Goal: Check status: Check status

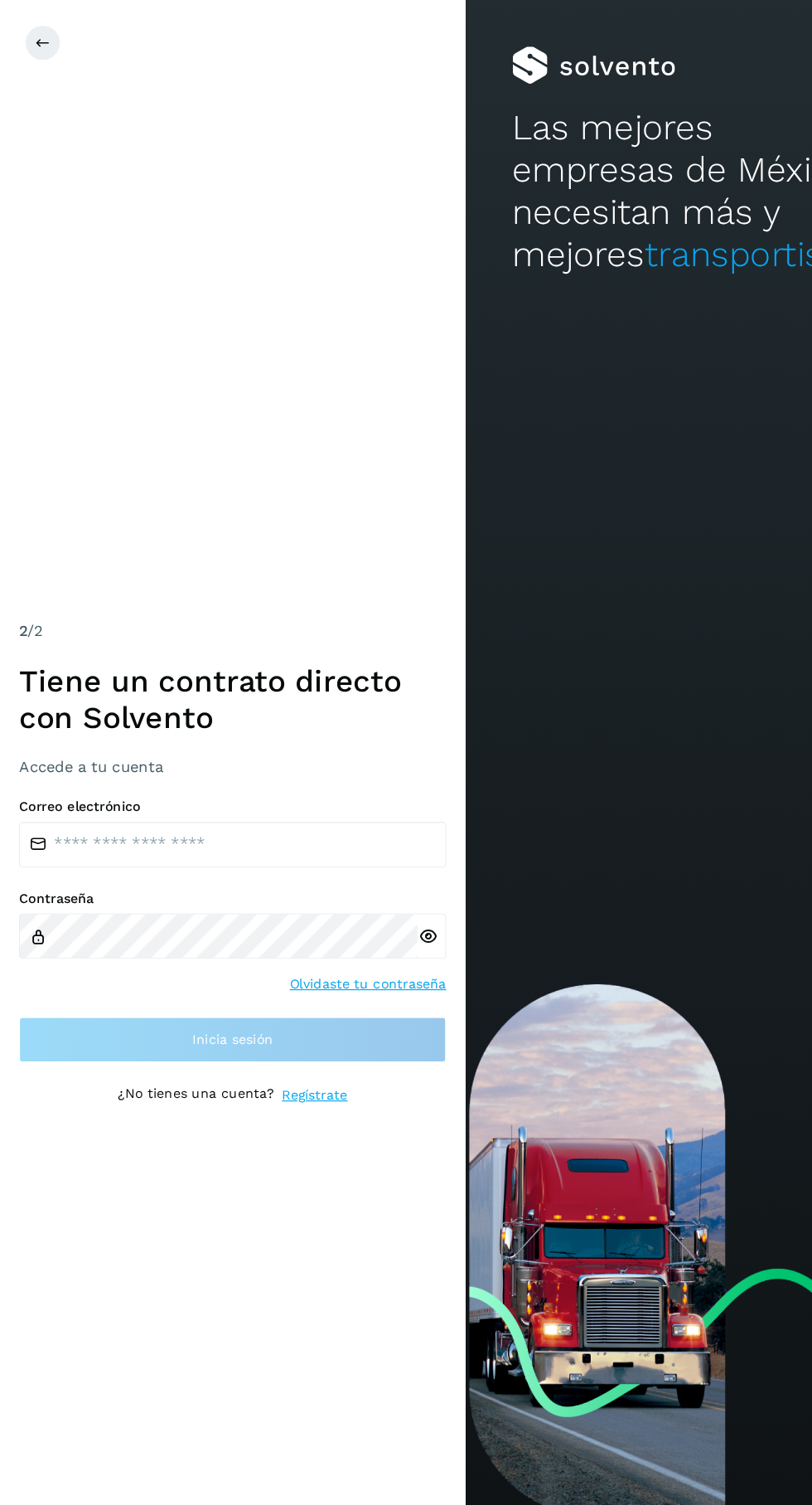
click at [81, 746] on div "2 /2 Tiene un contrato directo con [PERSON_NAME] Accede a tu cuenta Correo elec…" at bounding box center [203, 752] width 373 height 424
click at [135, 757] on input "email" at bounding box center [203, 737] width 373 height 40
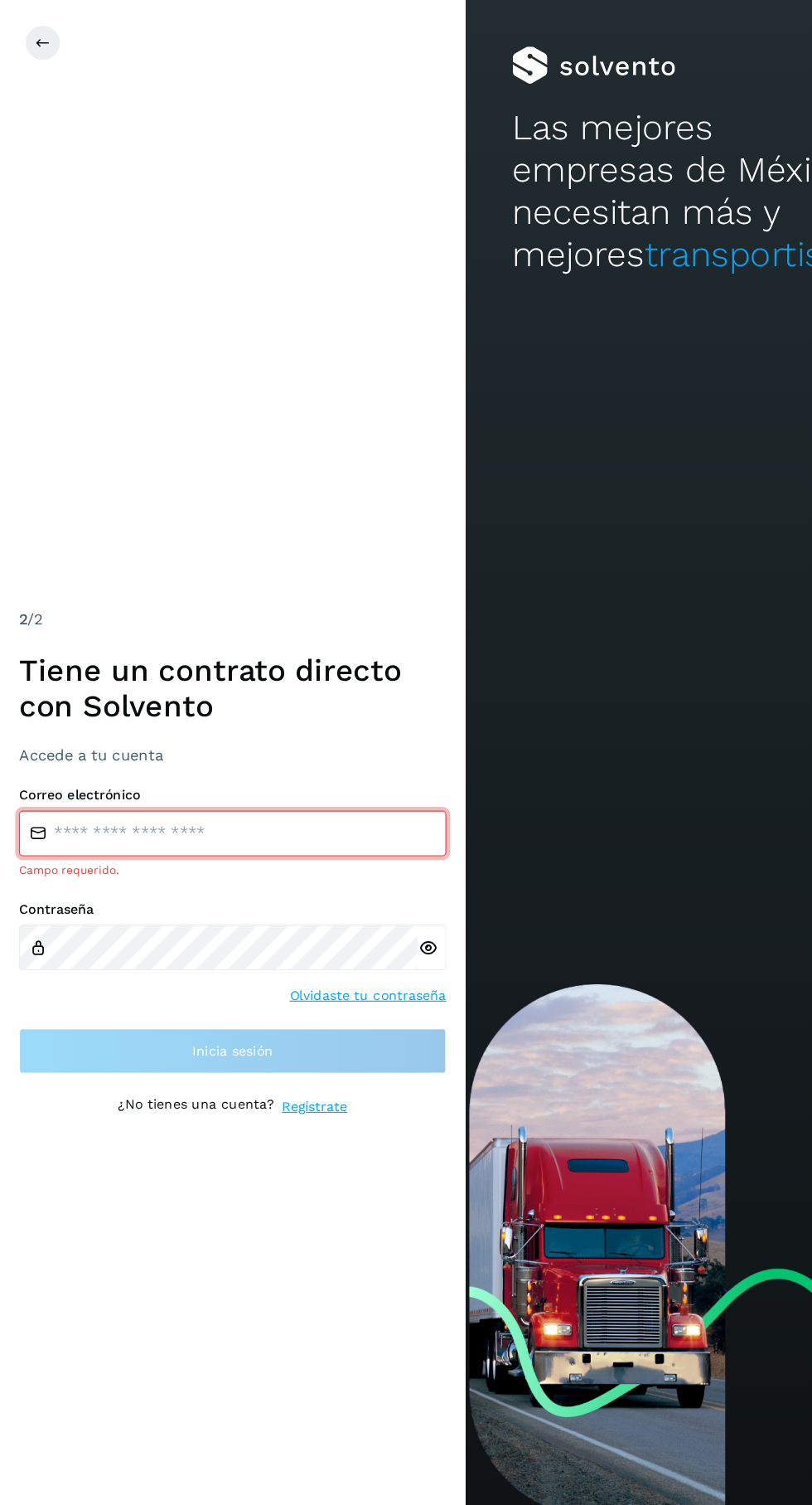
type input "**********"
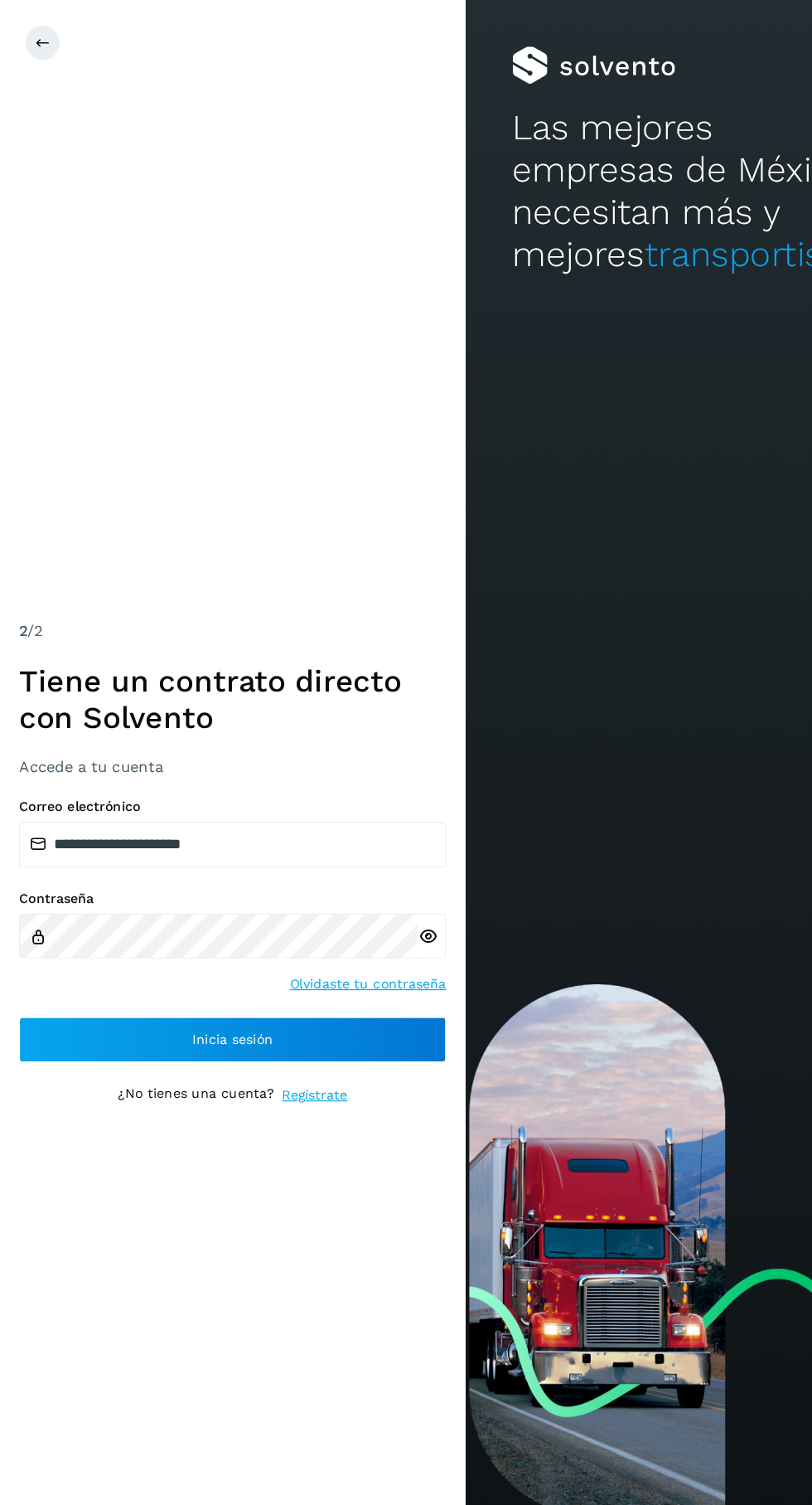
click at [146, 927] on button "Inicia sesión" at bounding box center [203, 907] width 373 height 40
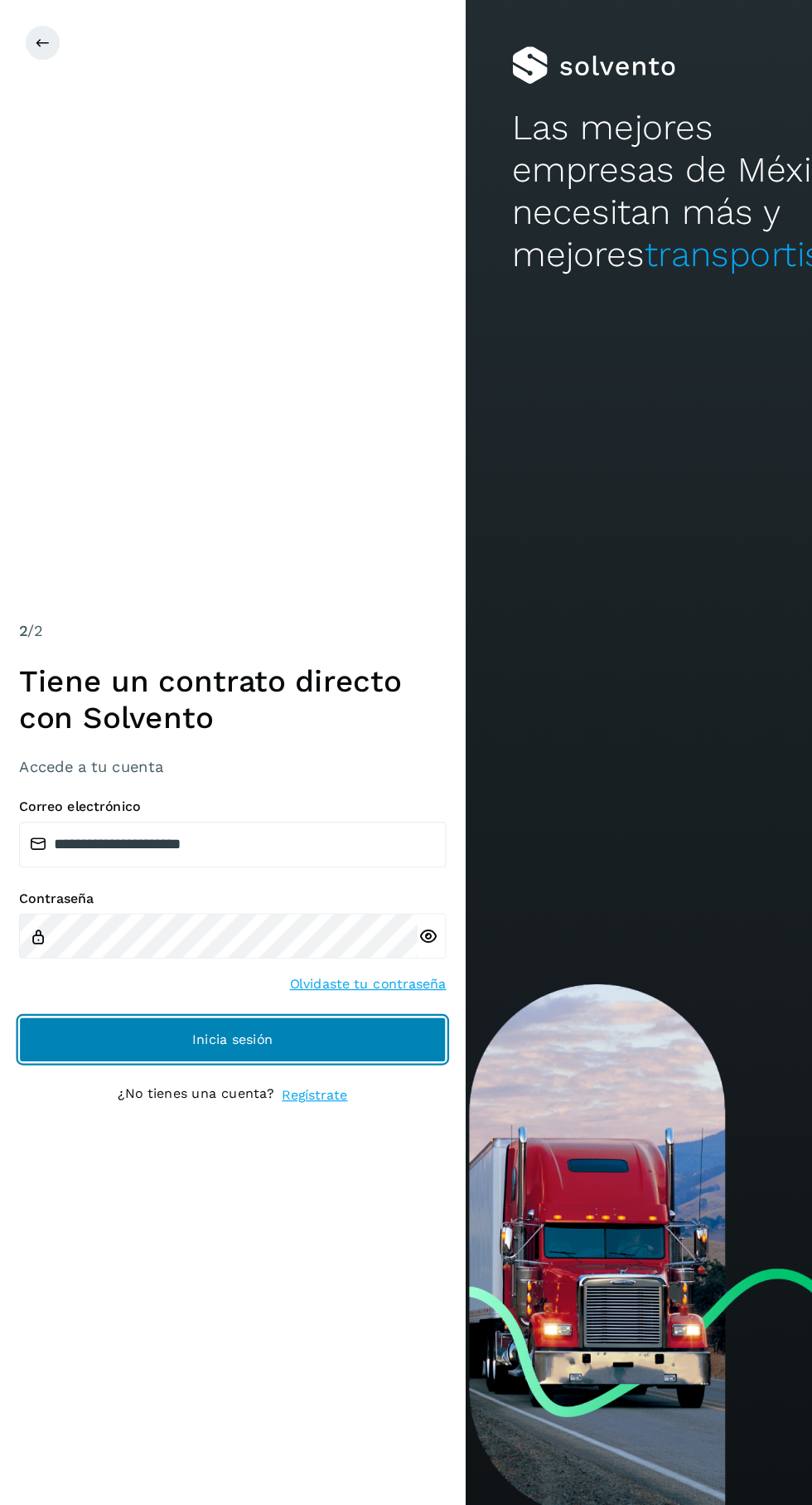
click at [112, 927] on button "Inicia sesión" at bounding box center [203, 907] width 373 height 40
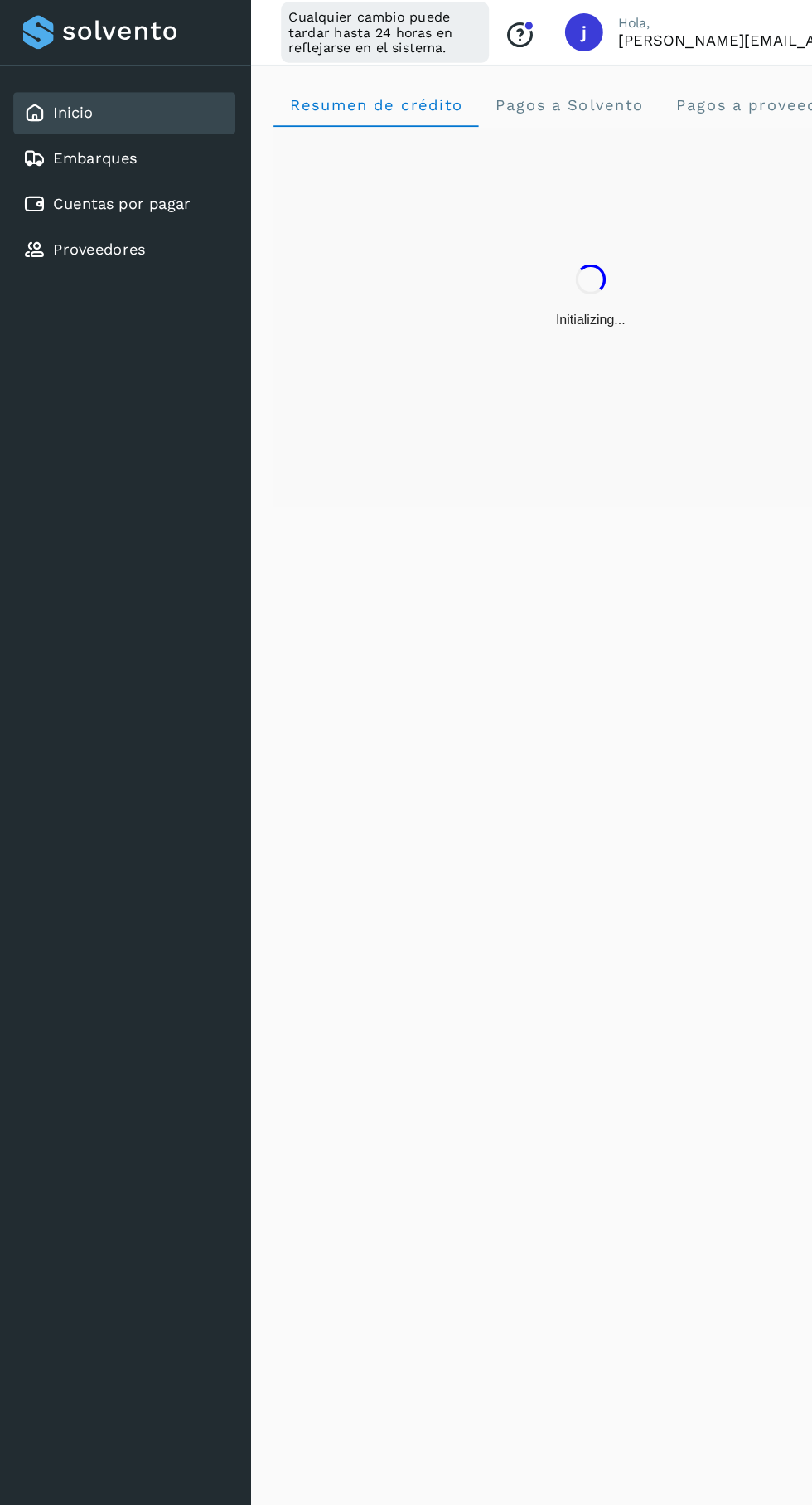
click at [84, 171] on link "Cuentas por pagar" at bounding box center [106, 178] width 120 height 16
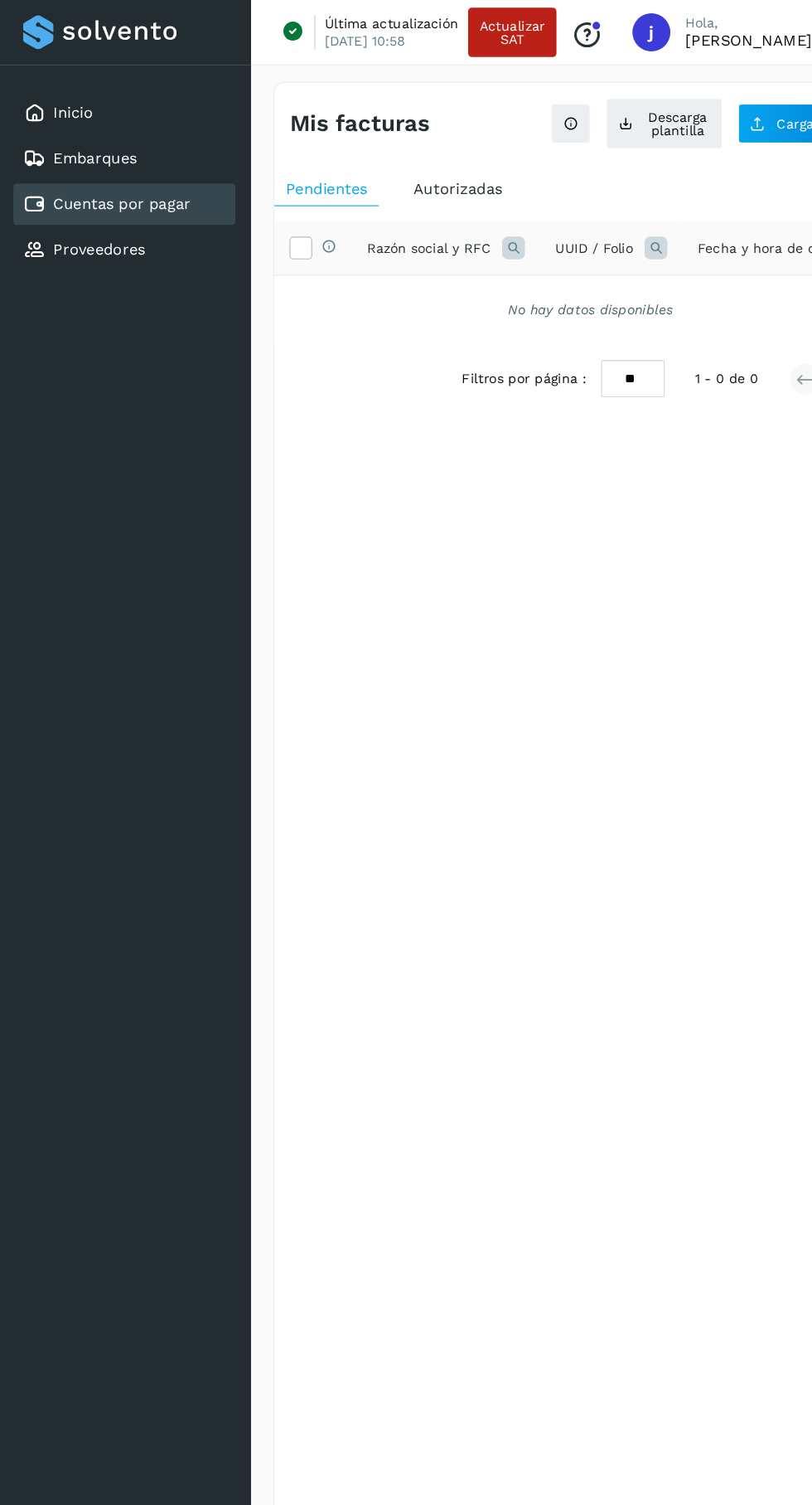
click at [435, 152] on div "Autorizadas" at bounding box center [399, 166] width 97 height 30
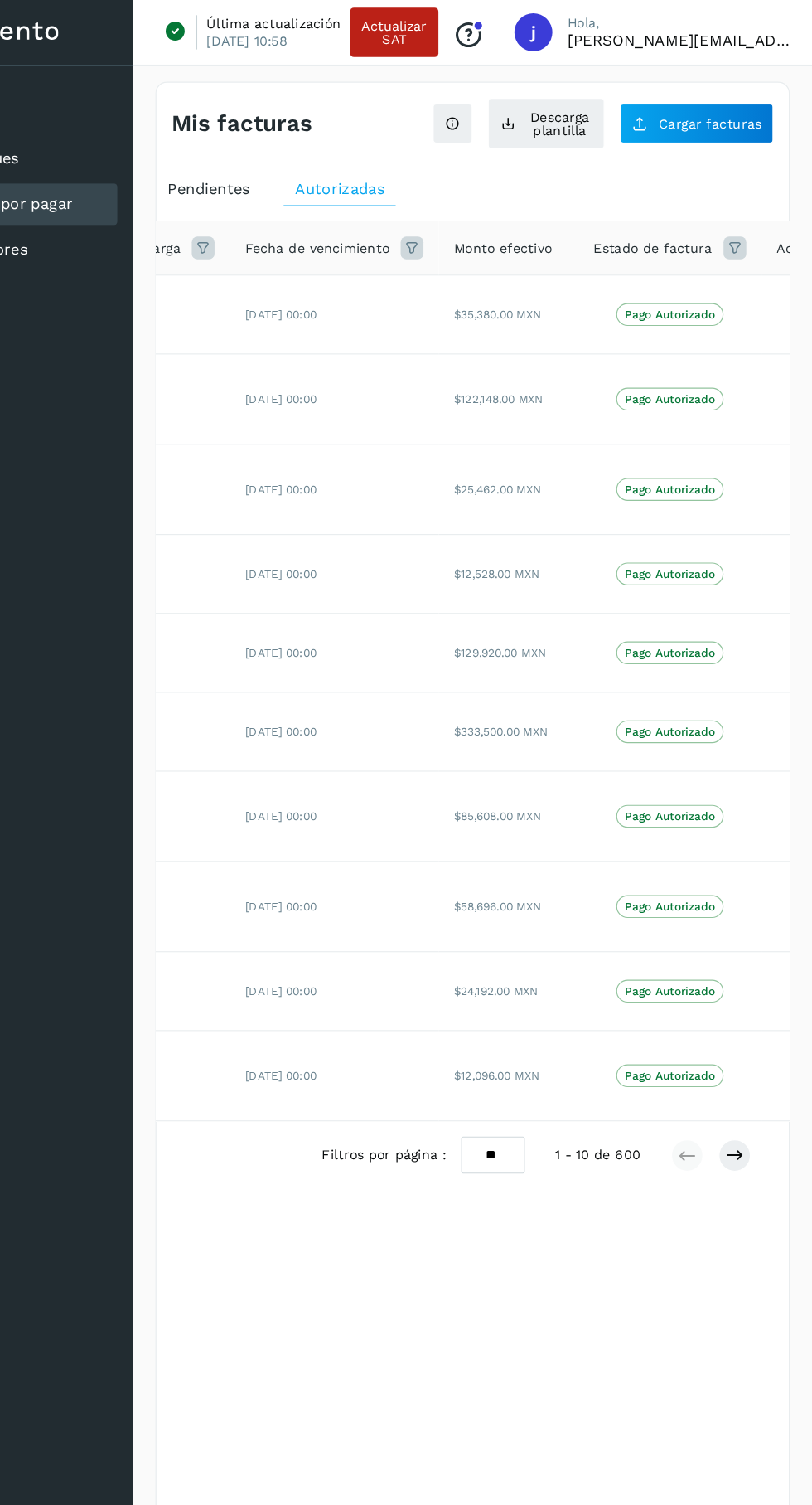
scroll to position [0, 508]
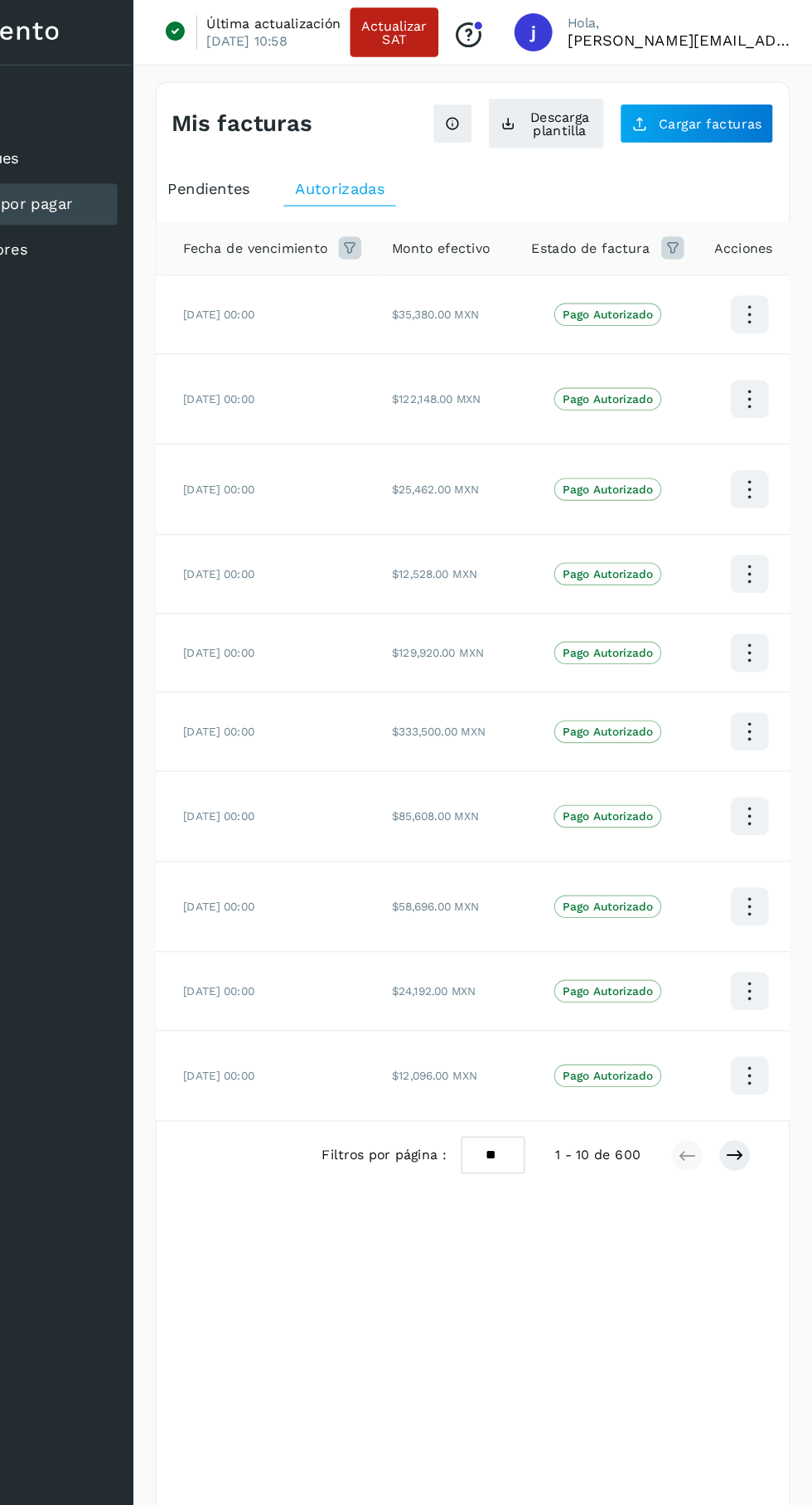
click at [746, 274] on icon at bounding box center [757, 274] width 39 height 39
click at [545, 1139] on div at bounding box center [406, 752] width 812 height 1505
